Goal: Ask a question

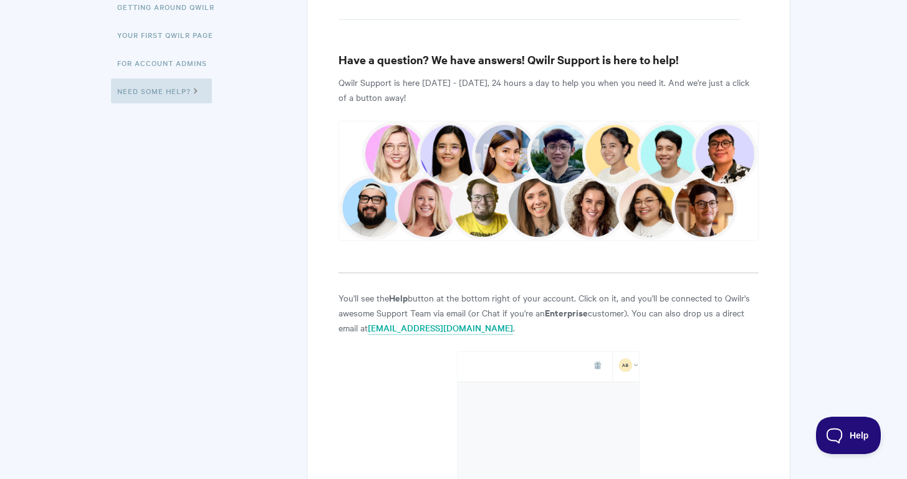
scroll to position [201, 0]
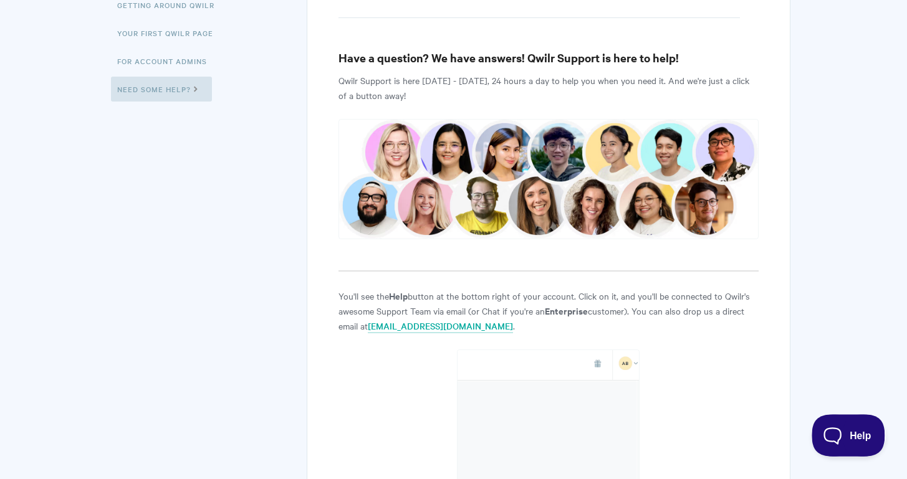
click at [856, 437] on span "Help" at bounding box center [844, 433] width 65 height 9
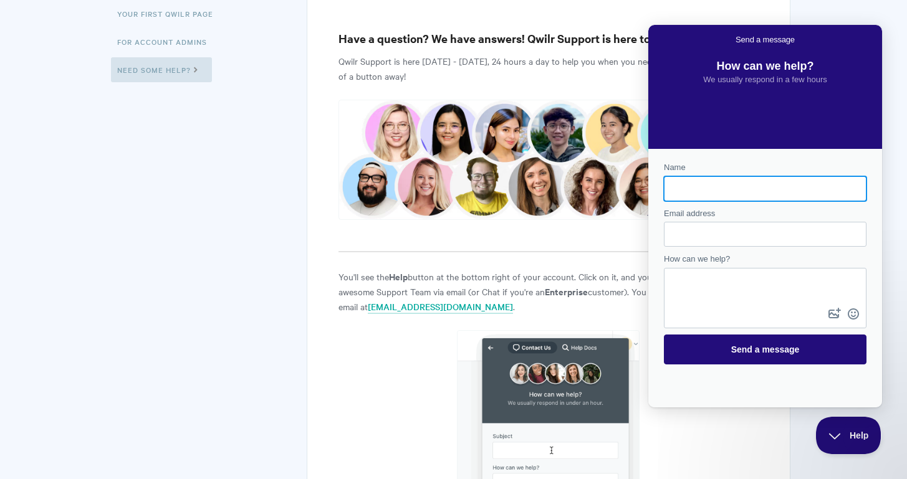
scroll to position [221, 0]
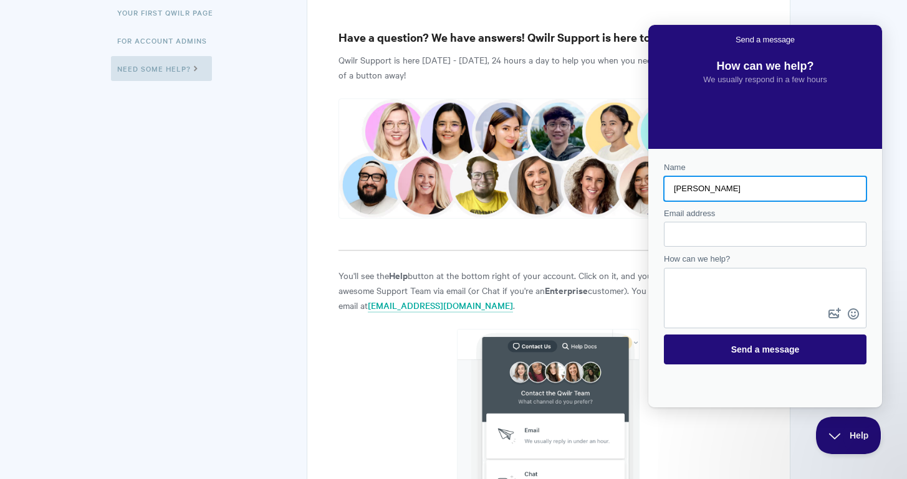
type input "[PERSON_NAME]"
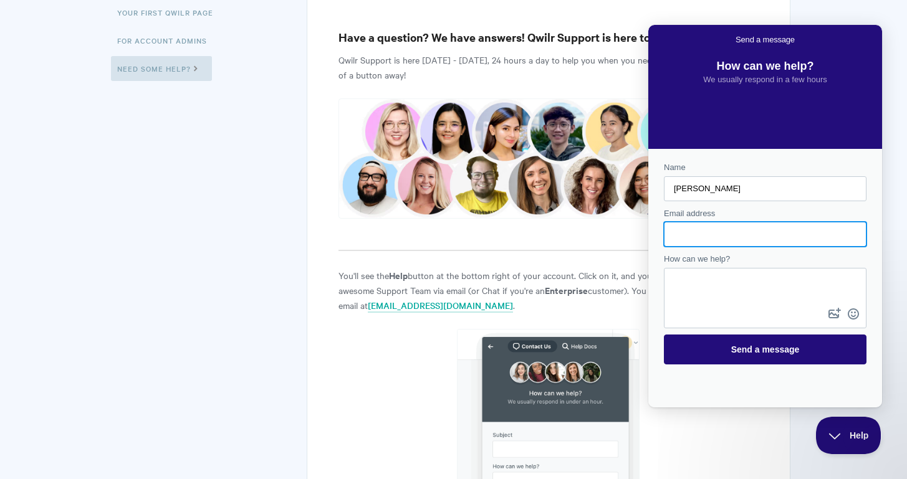
click at [791, 235] on input "Email address" at bounding box center [765, 234] width 183 height 22
type input "[PERSON_NAME][EMAIL_ADDRESS][DOMAIN_NAME]"
click at [393, 309] on link "[EMAIL_ADDRESS][DOMAIN_NAME]" at bounding box center [440, 306] width 145 height 14
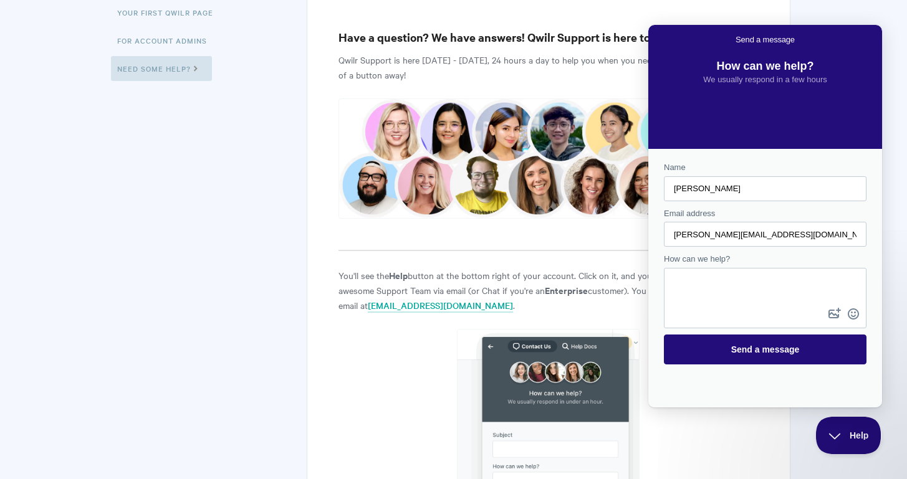
click at [715, 294] on textarea "How can we help?" at bounding box center [765, 287] width 200 height 36
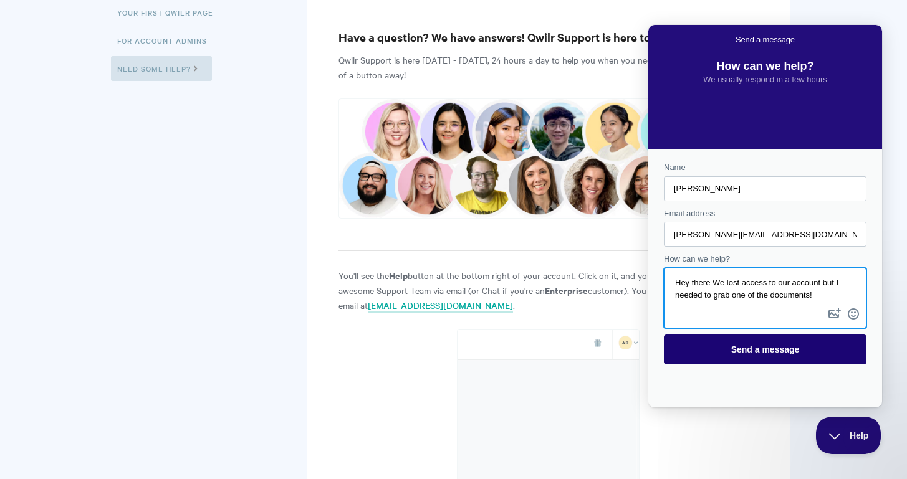
type textarea "Hey there We lost access to our account but I needed to grab one of the documen…"
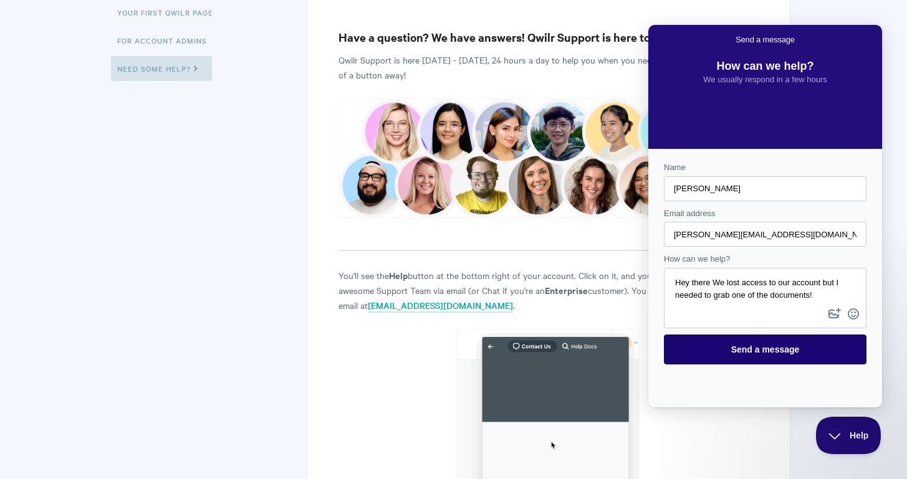
click at [807, 340] on span "Send a message" at bounding box center [765, 349] width 175 height 29
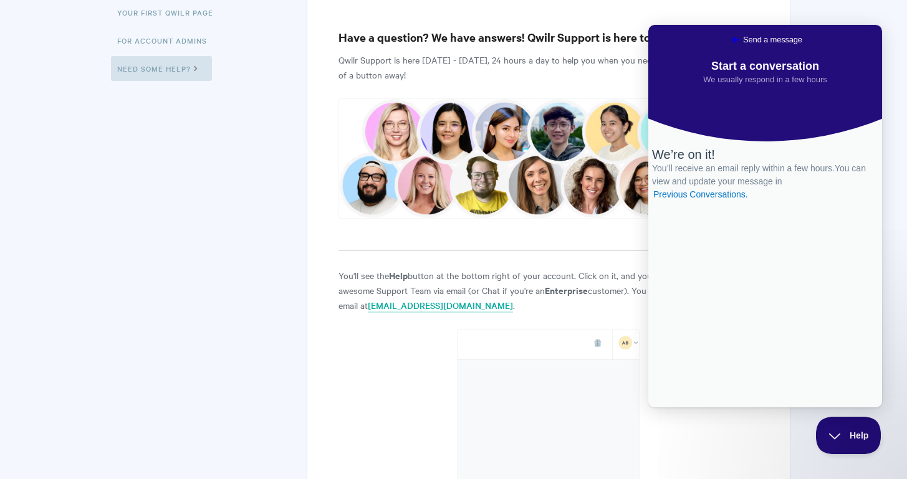
click at [728, 36] on span "Go back" at bounding box center [735, 39] width 15 height 15
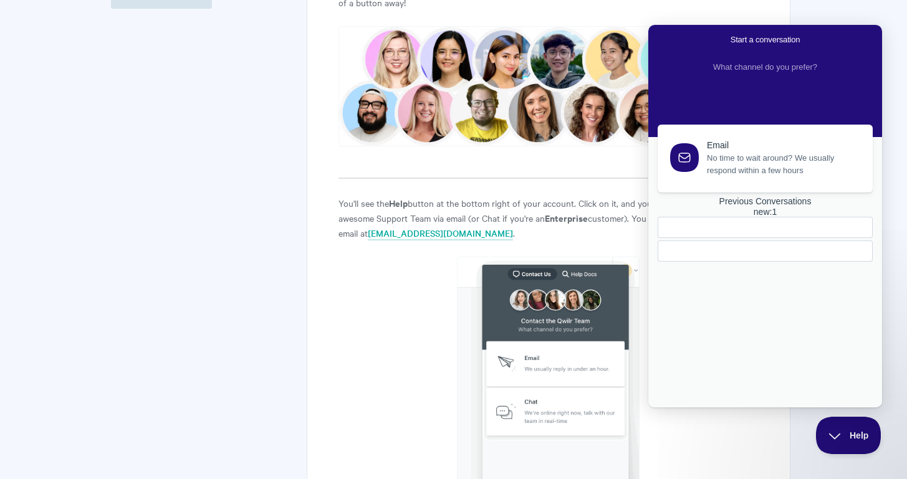
scroll to position [312, 0]
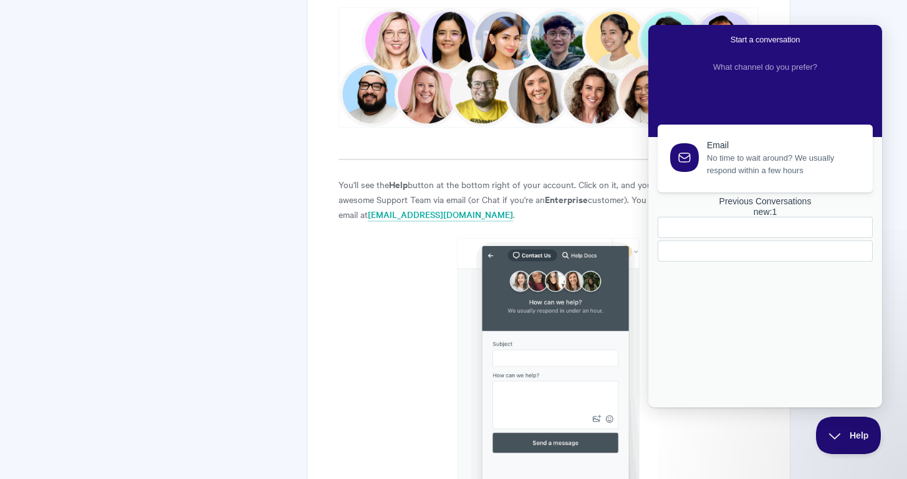
click at [825, 218] on div "new : 1" at bounding box center [765, 212] width 215 height 11
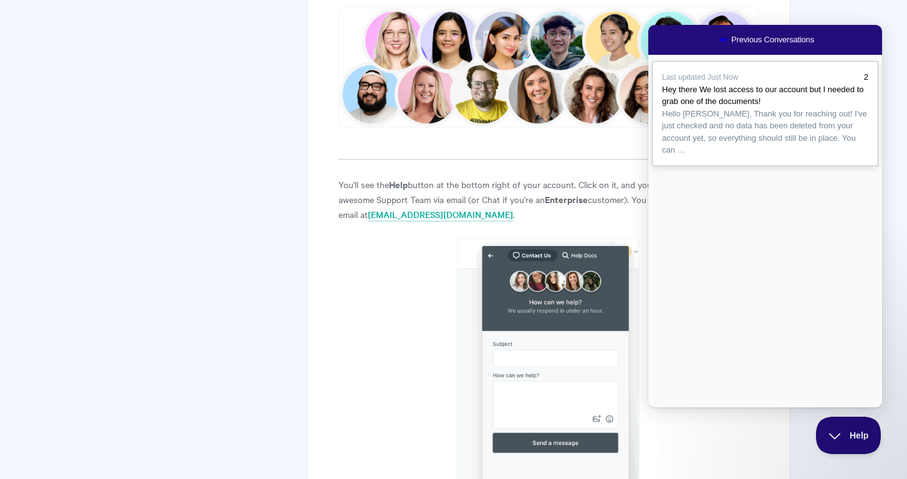
click at [767, 151] on span "Hello [PERSON_NAME], Thank you for reaching out! I've just checked and no data …" at bounding box center [764, 132] width 205 height 46
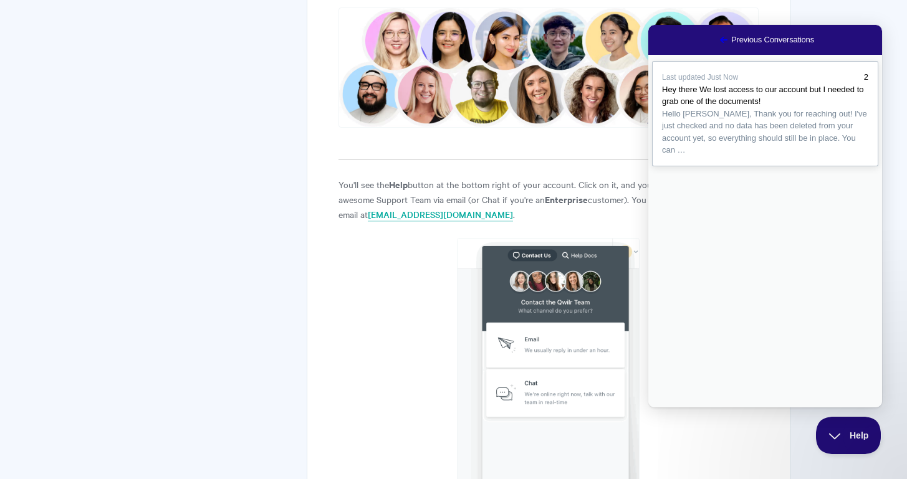
scroll to position [9, 0]
